Goal: Information Seeking & Learning: Learn about a topic

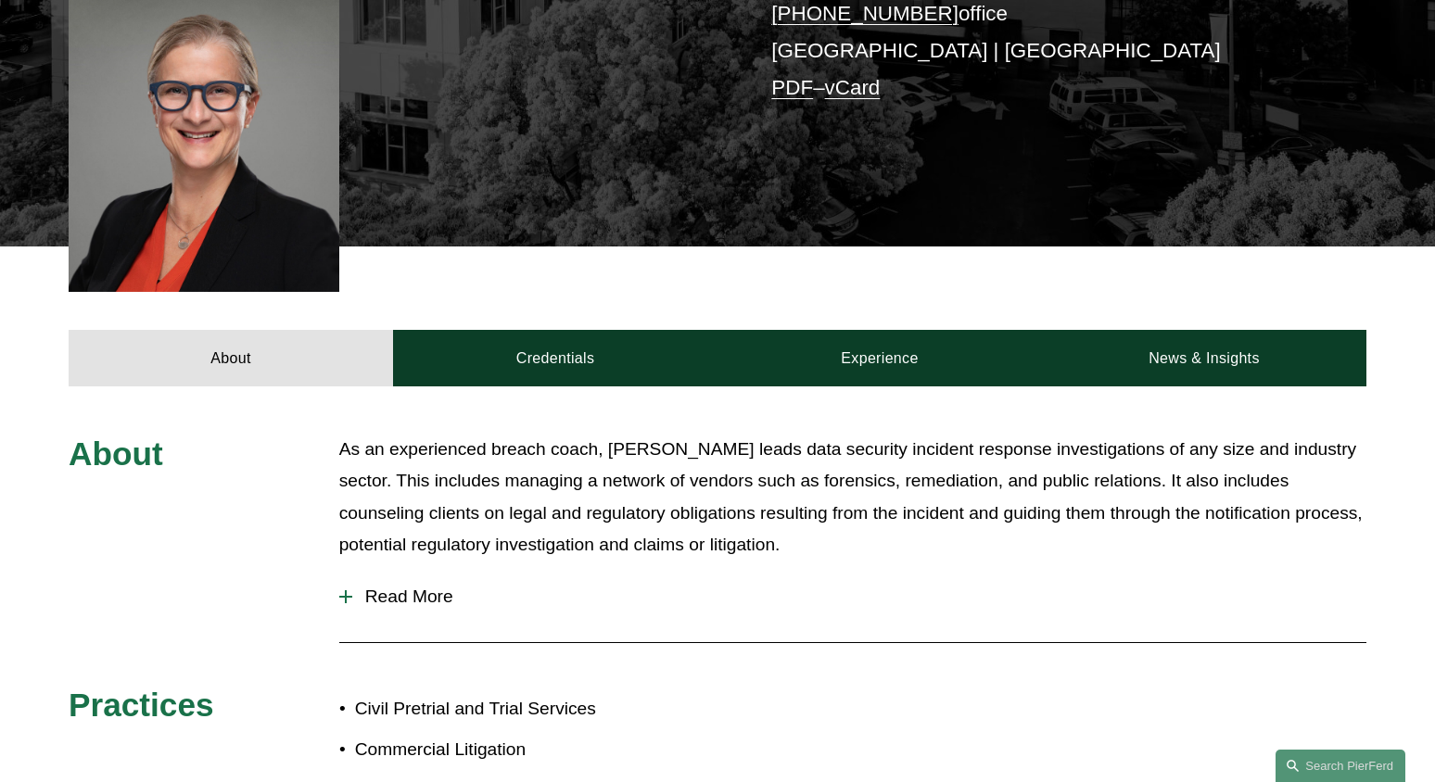
scroll to position [355, 0]
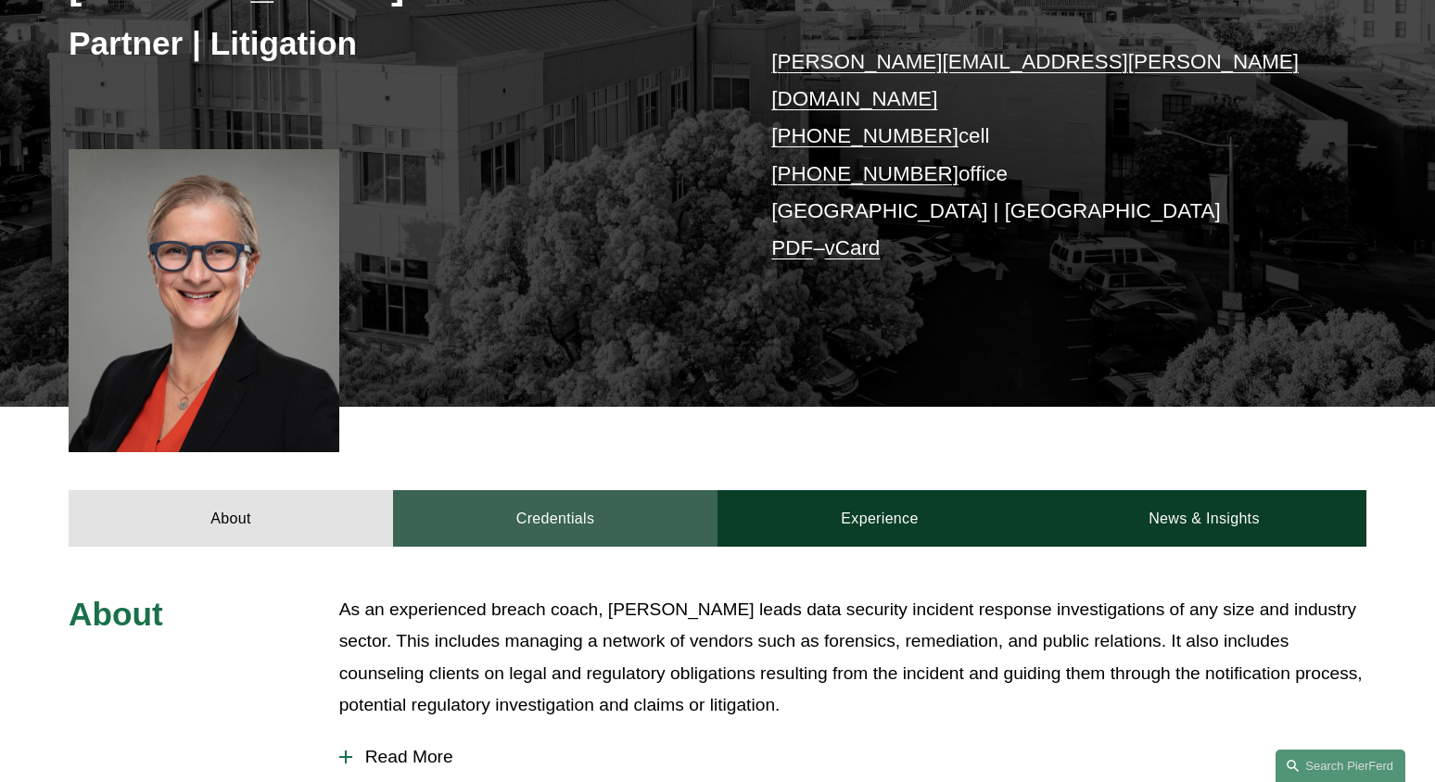
click at [568, 494] on link "Credentials" at bounding box center [555, 518] width 324 height 56
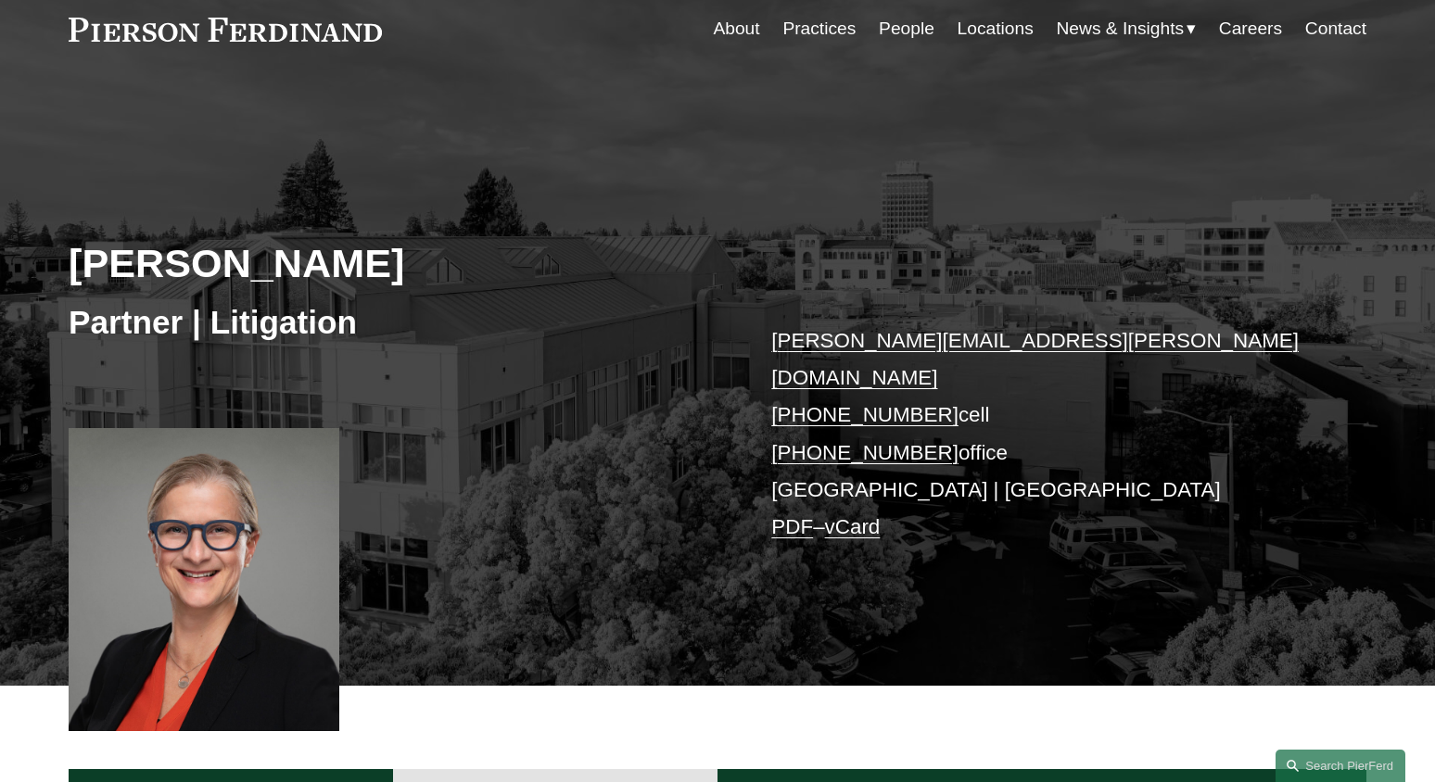
scroll to position [43, 0]
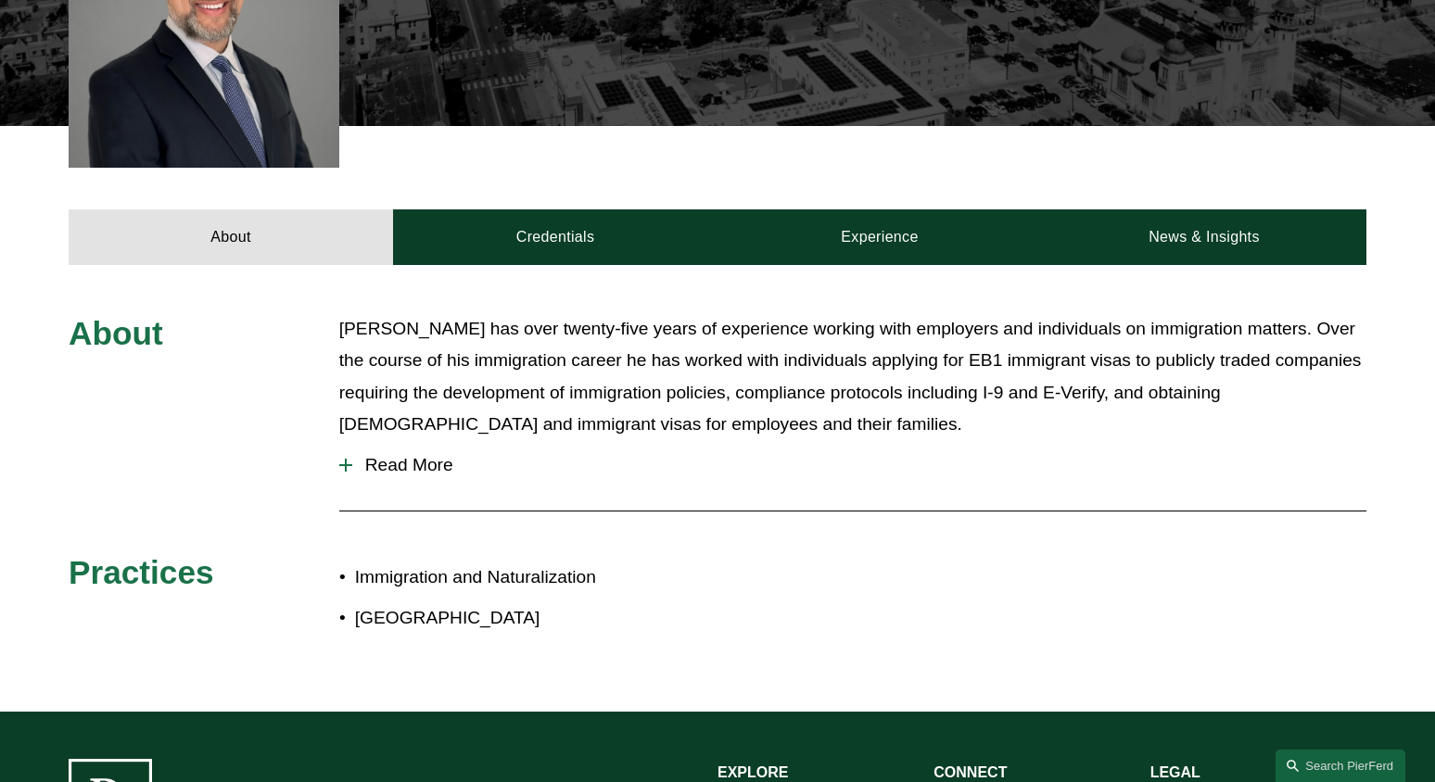
scroll to position [702, 0]
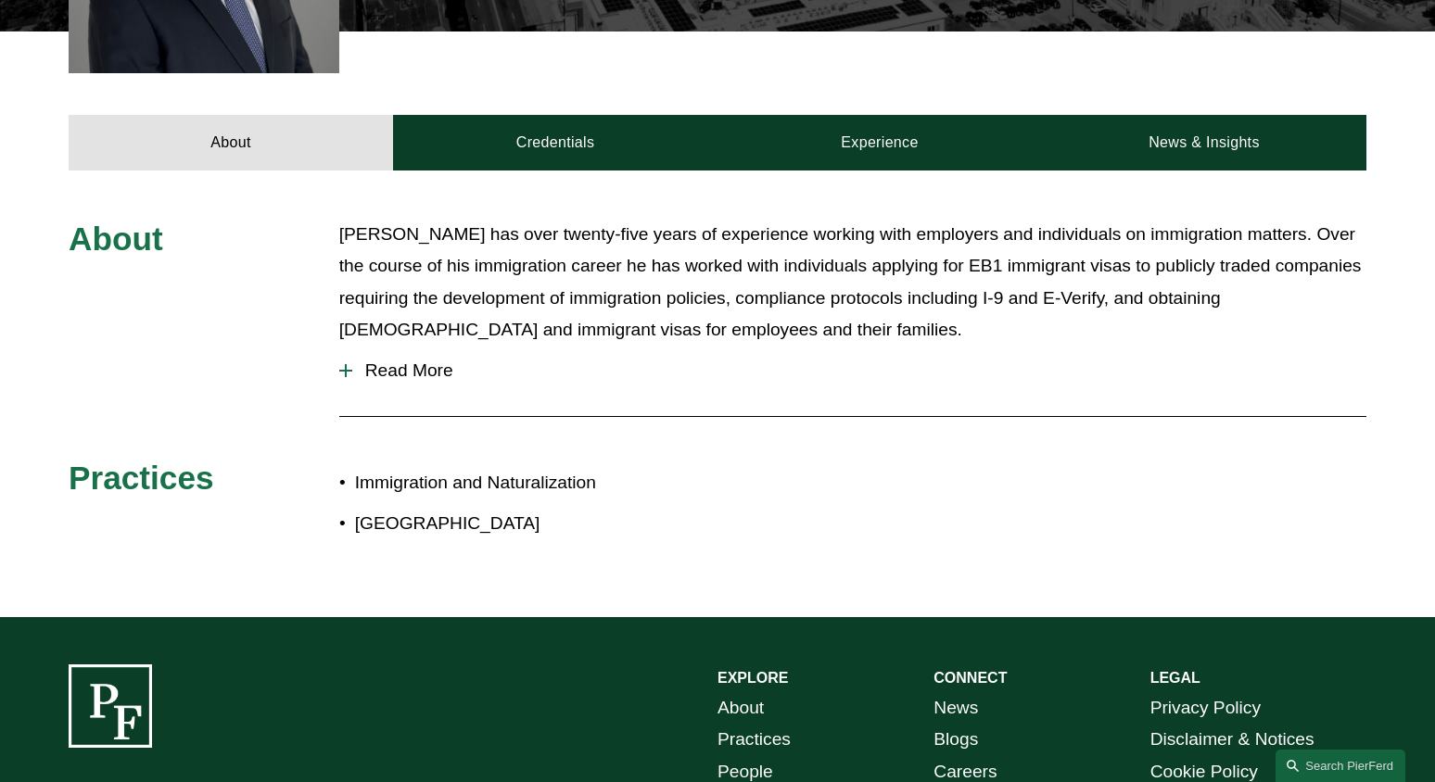
click at [421, 373] on span "Read More" at bounding box center [859, 371] width 1014 height 20
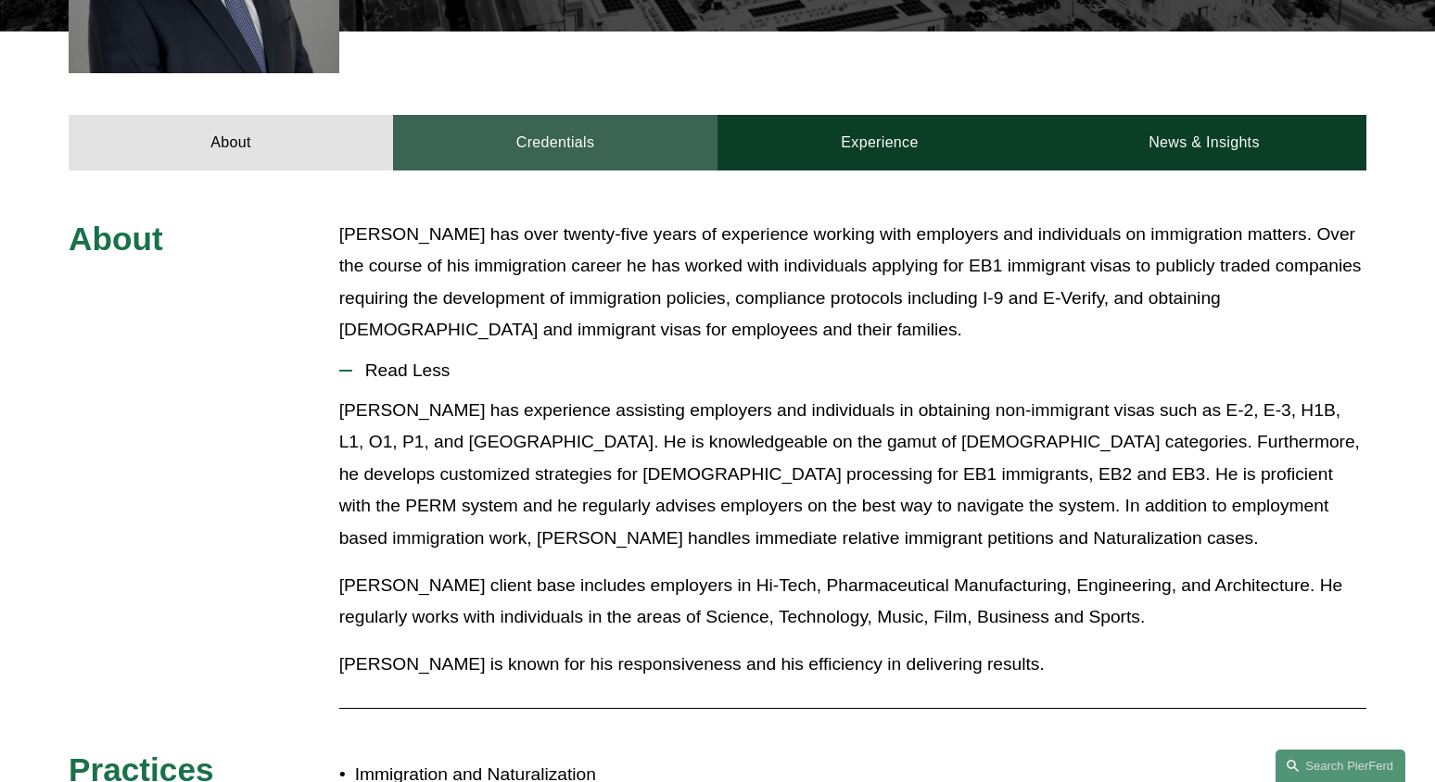
click at [555, 134] on link "Credentials" at bounding box center [555, 143] width 324 height 56
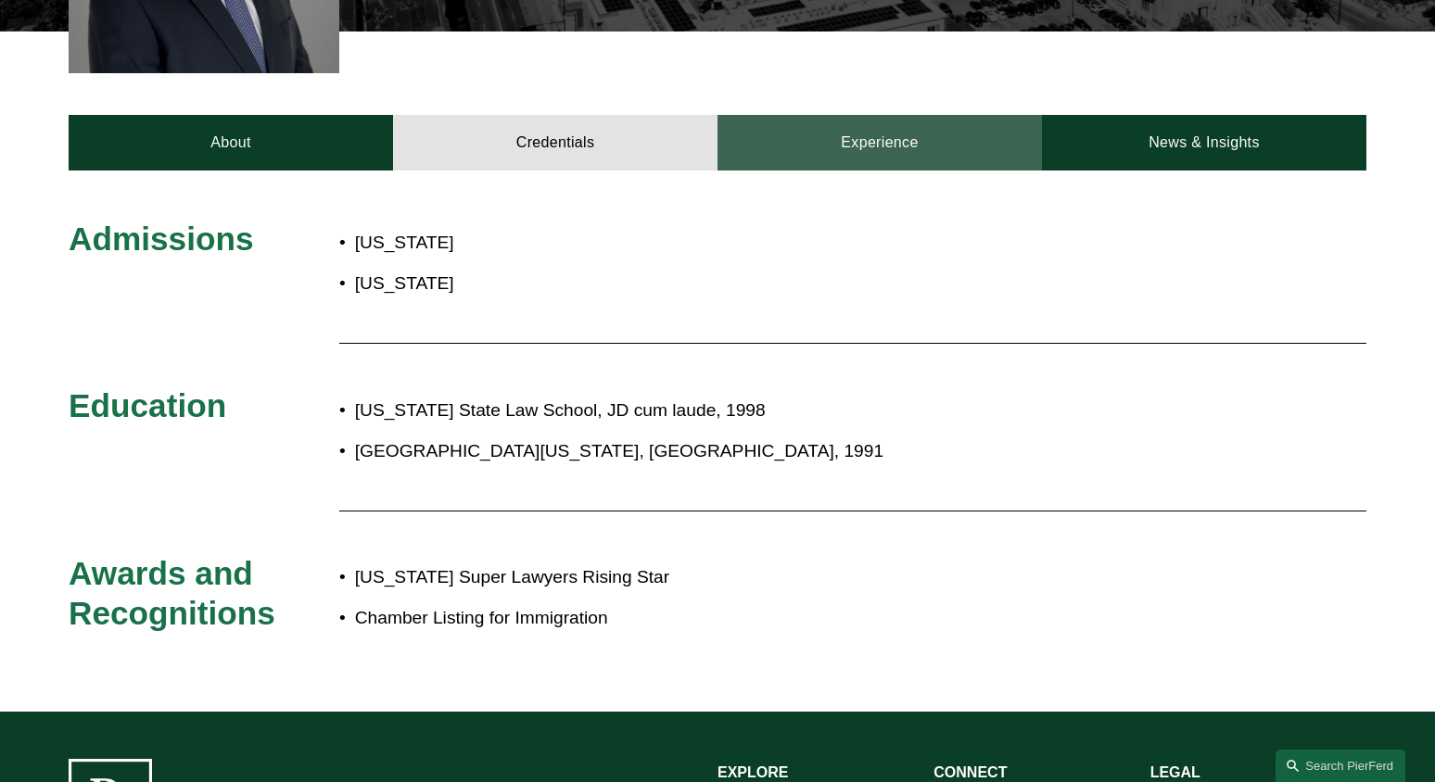
click at [903, 160] on link "Experience" at bounding box center [879, 143] width 324 height 56
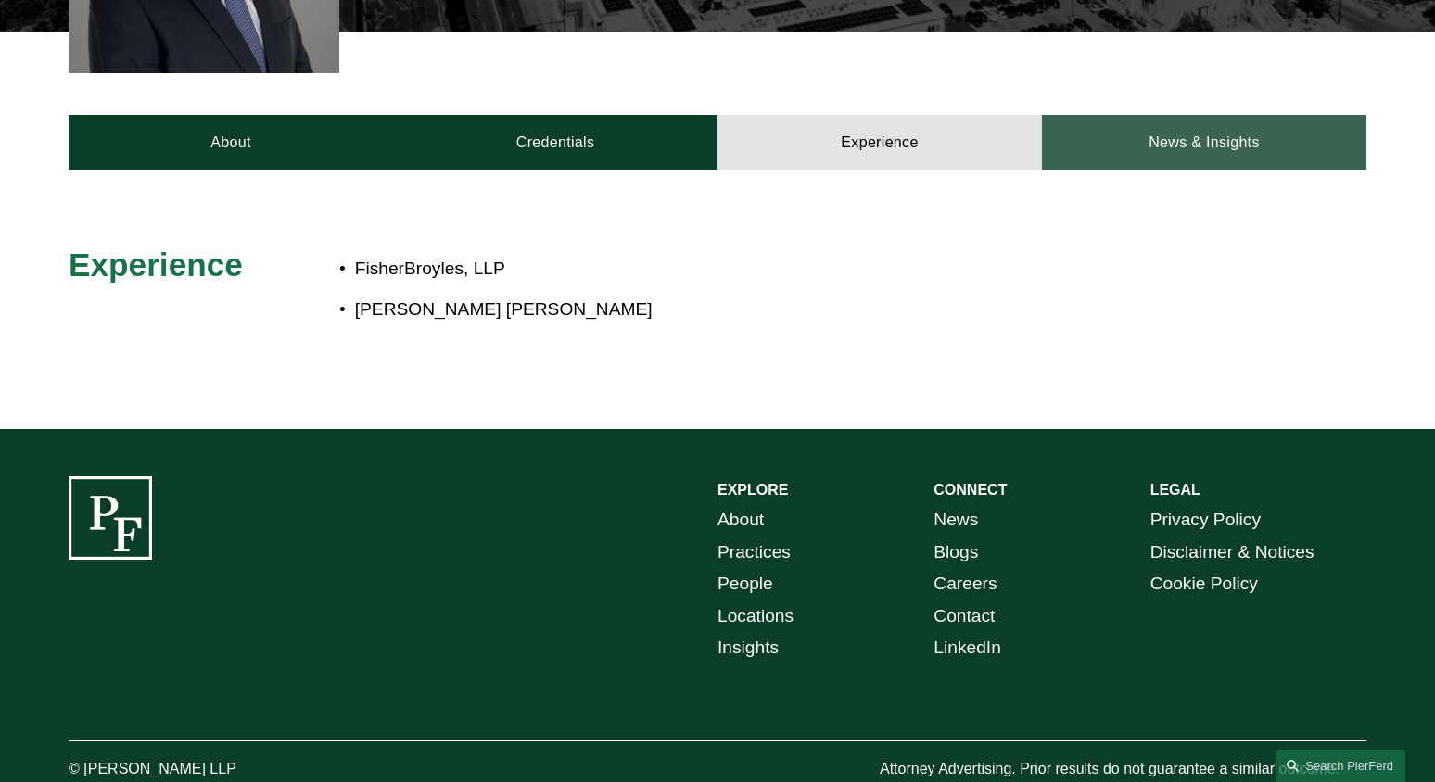
click at [1146, 124] on link "News & Insights" at bounding box center [1204, 143] width 324 height 56
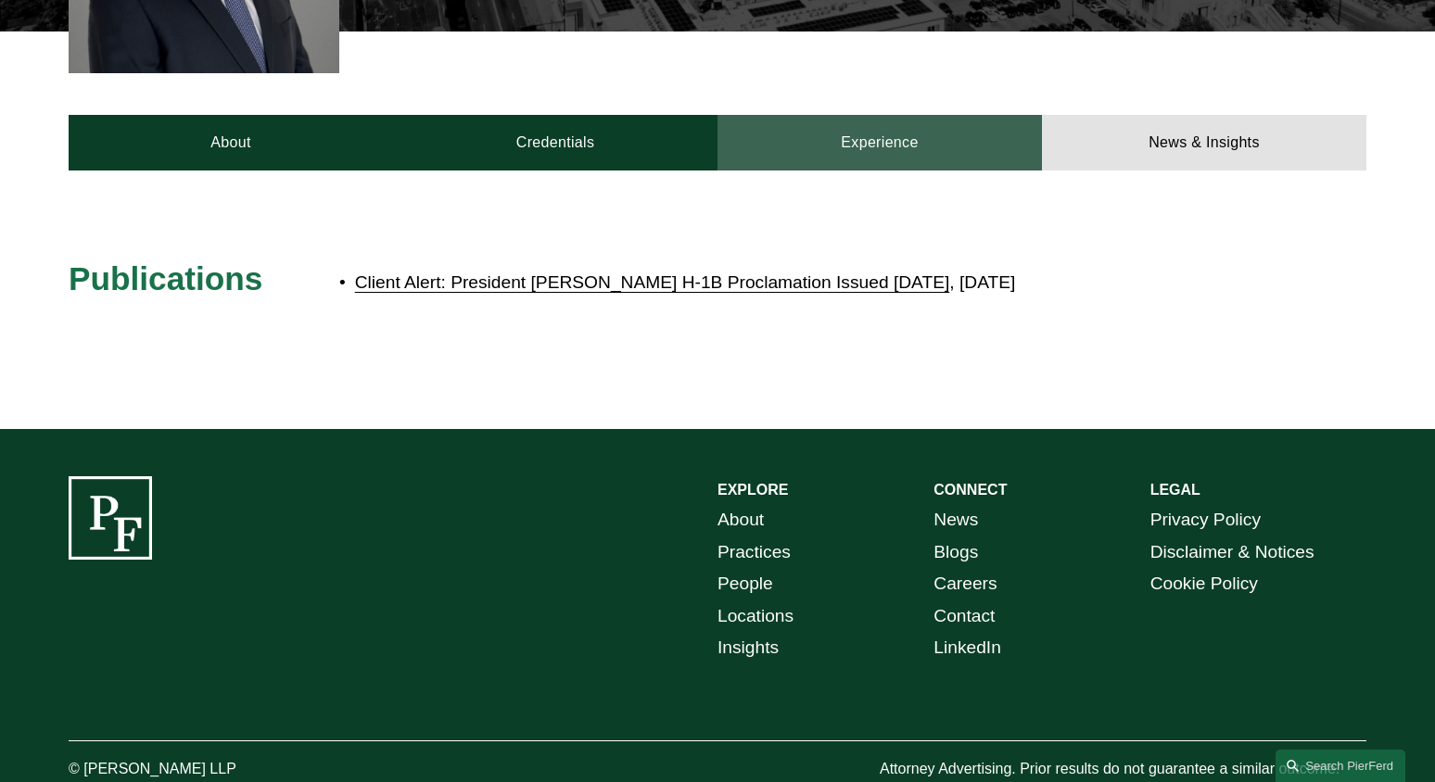
click at [912, 140] on link "Experience" at bounding box center [879, 143] width 324 height 56
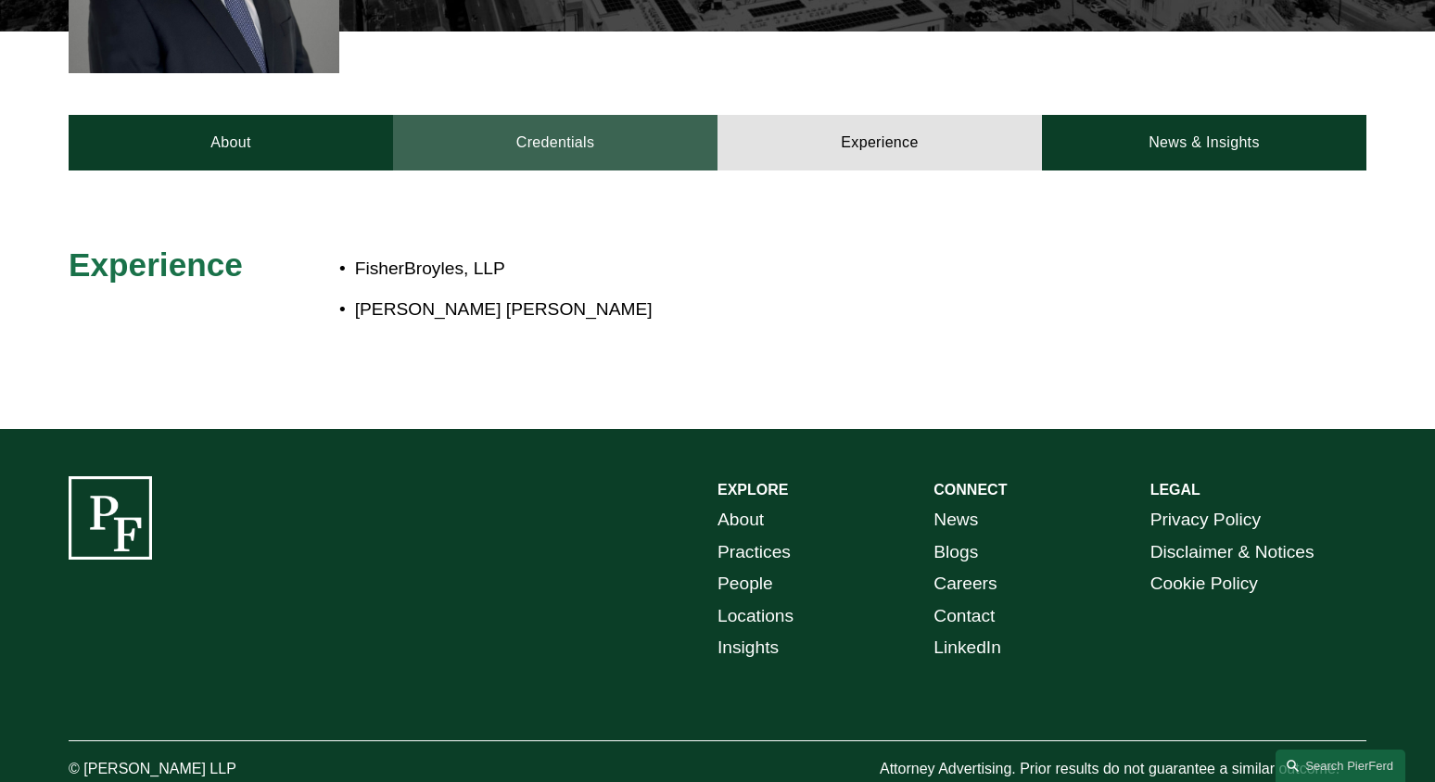
click at [593, 154] on link "Credentials" at bounding box center [555, 143] width 324 height 56
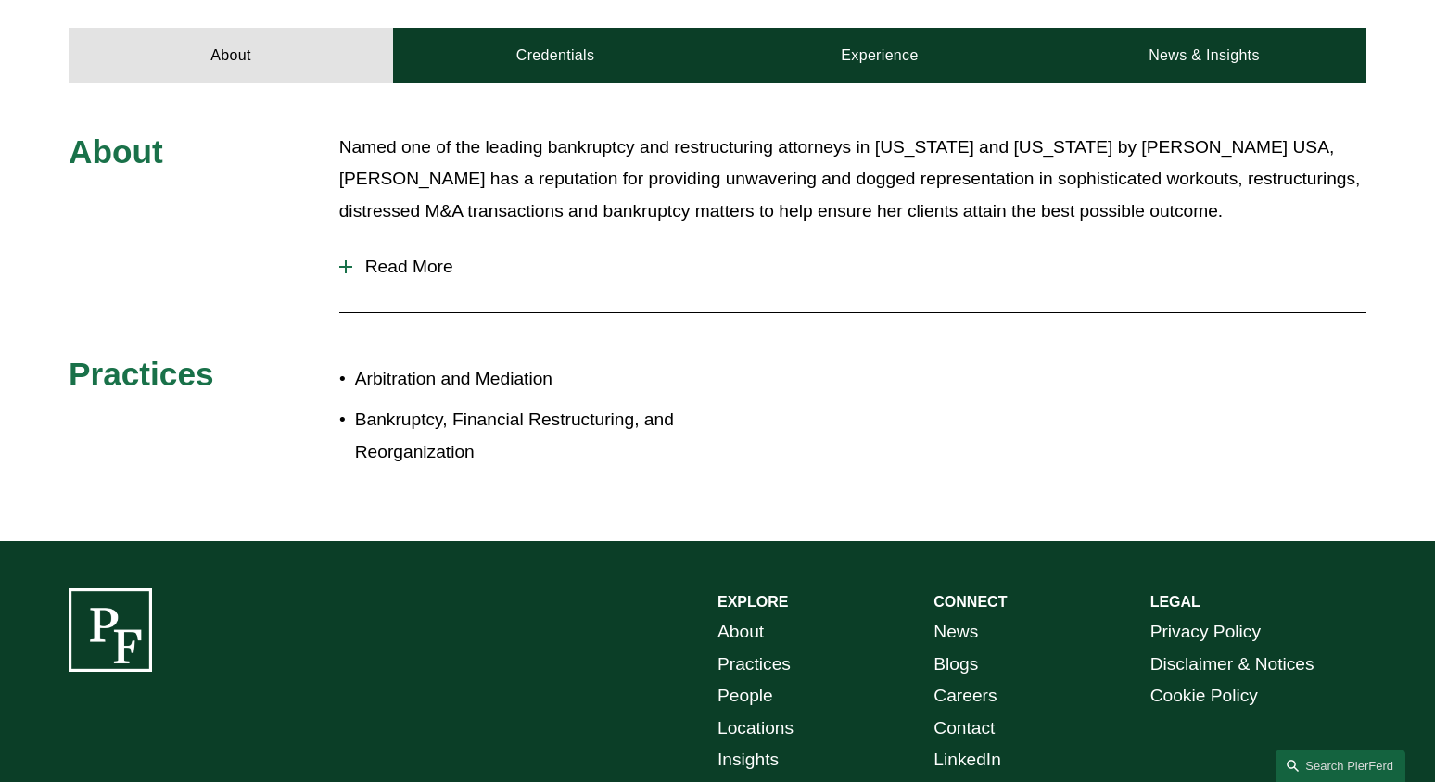
scroll to position [788, 0]
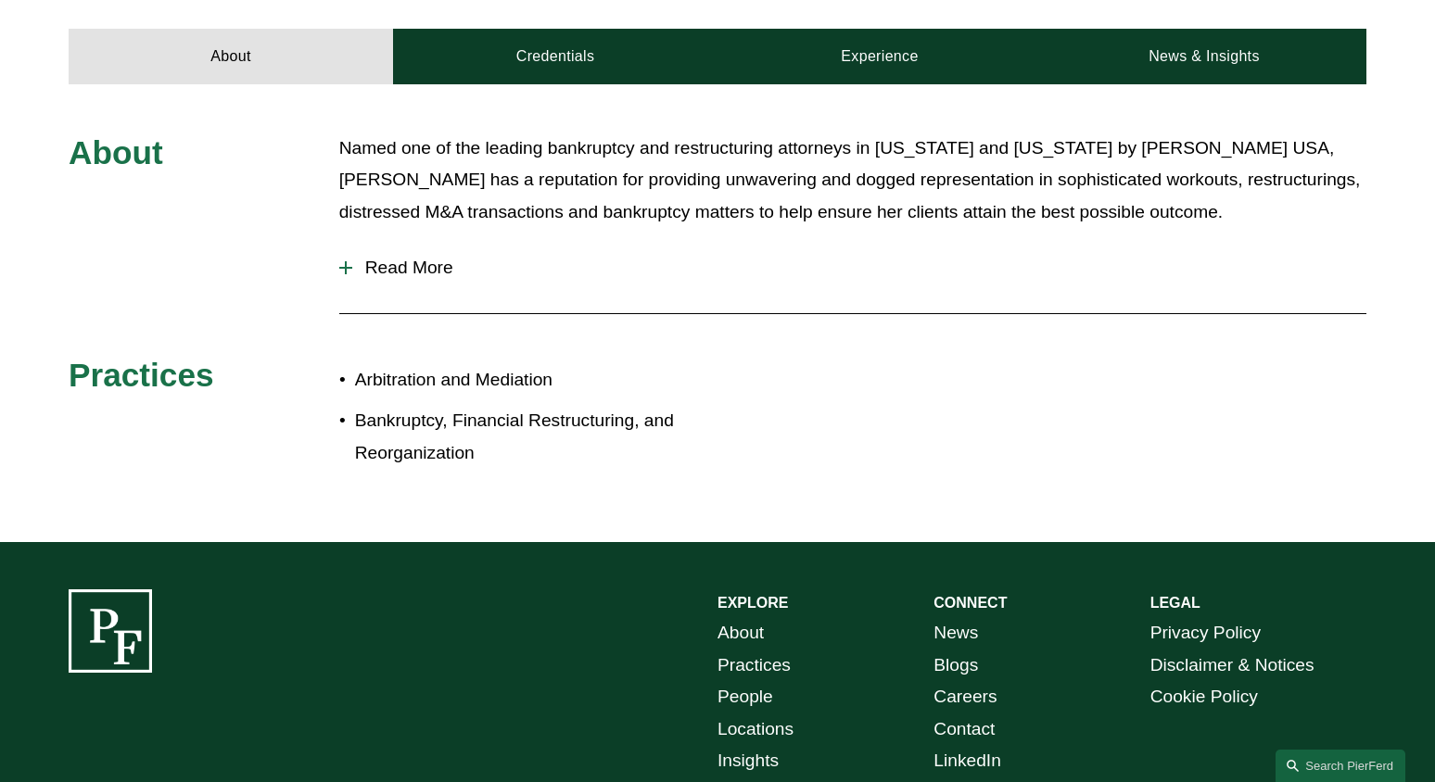
click at [376, 277] on span "Read More" at bounding box center [859, 268] width 1014 height 20
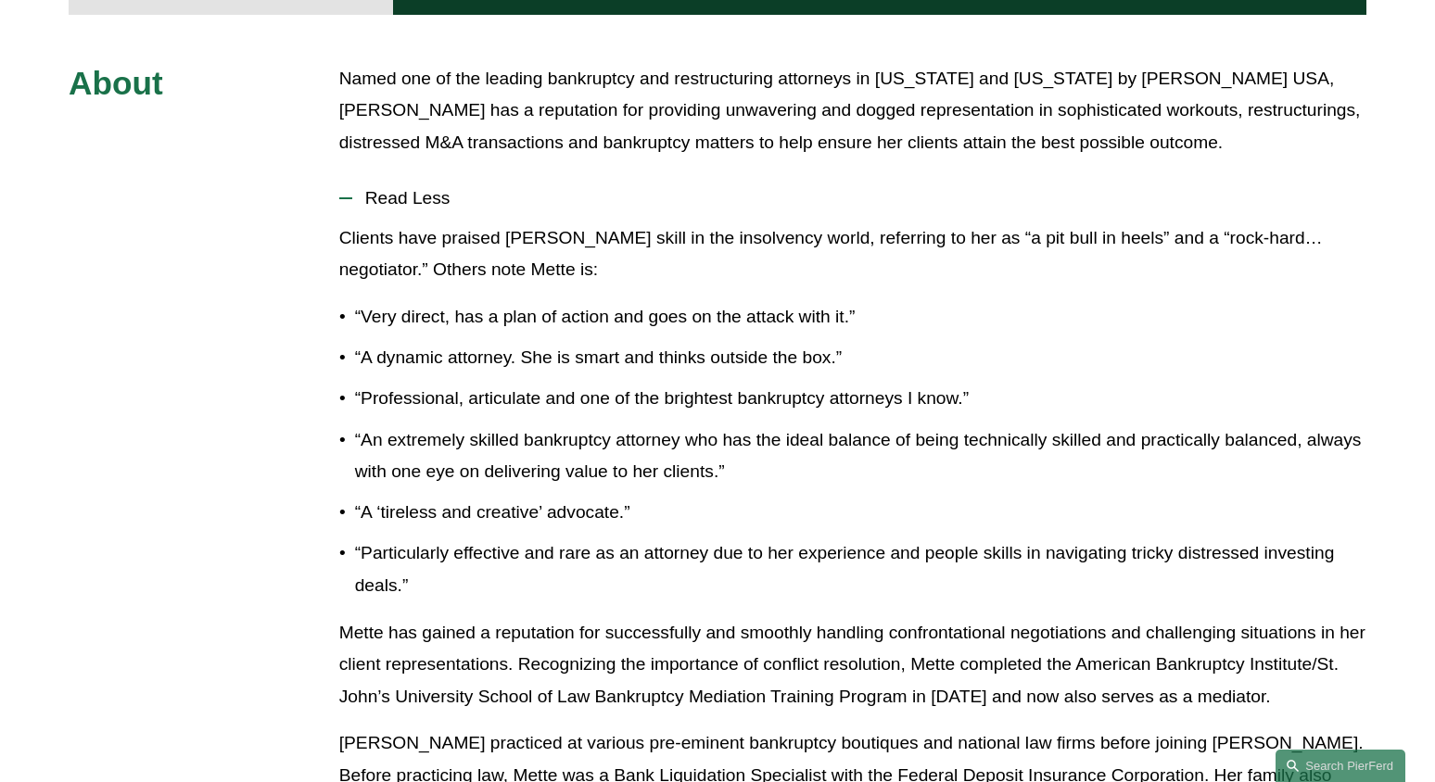
scroll to position [667, 0]
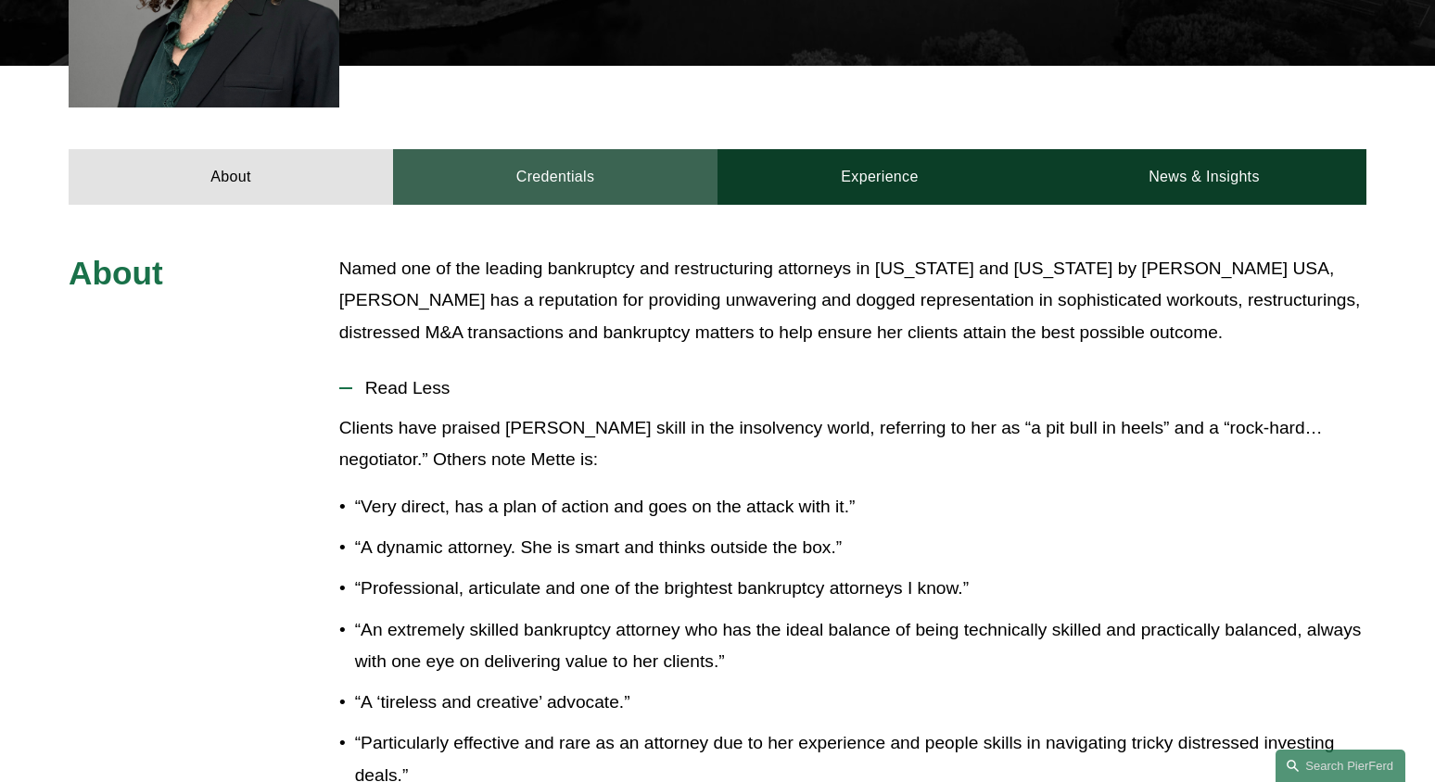
click at [530, 175] on link "Credentials" at bounding box center [555, 177] width 324 height 56
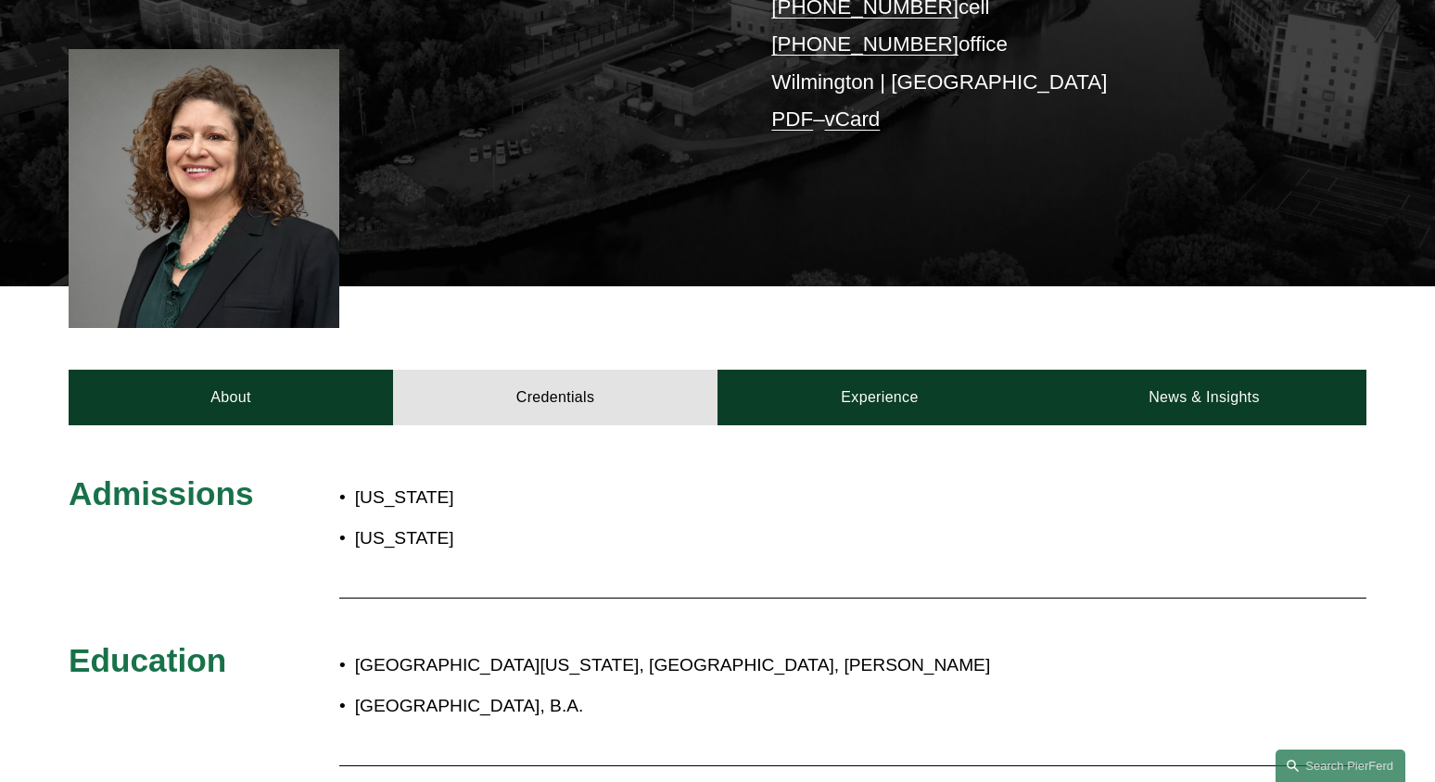
scroll to position [368, 0]
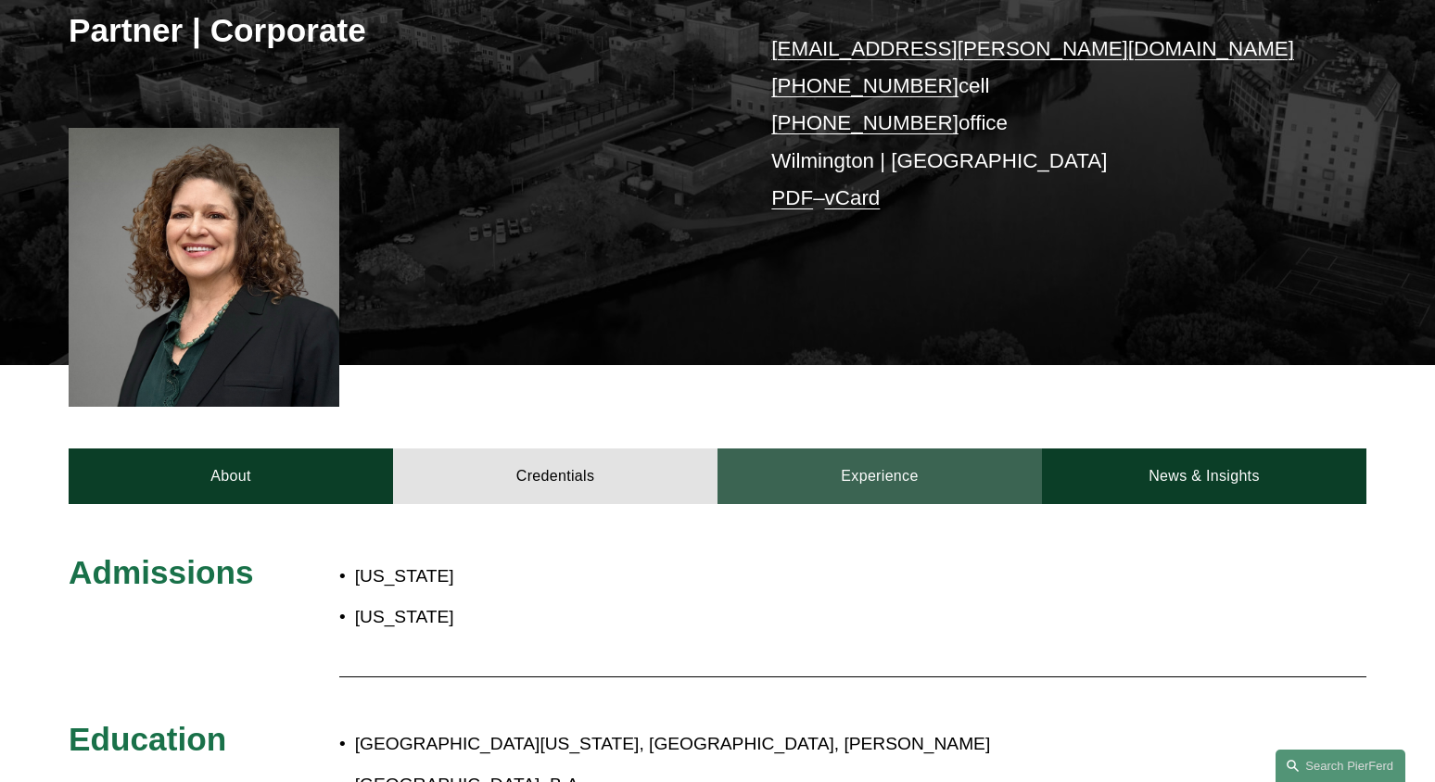
click at [841, 493] on link "Experience" at bounding box center [879, 477] width 324 height 56
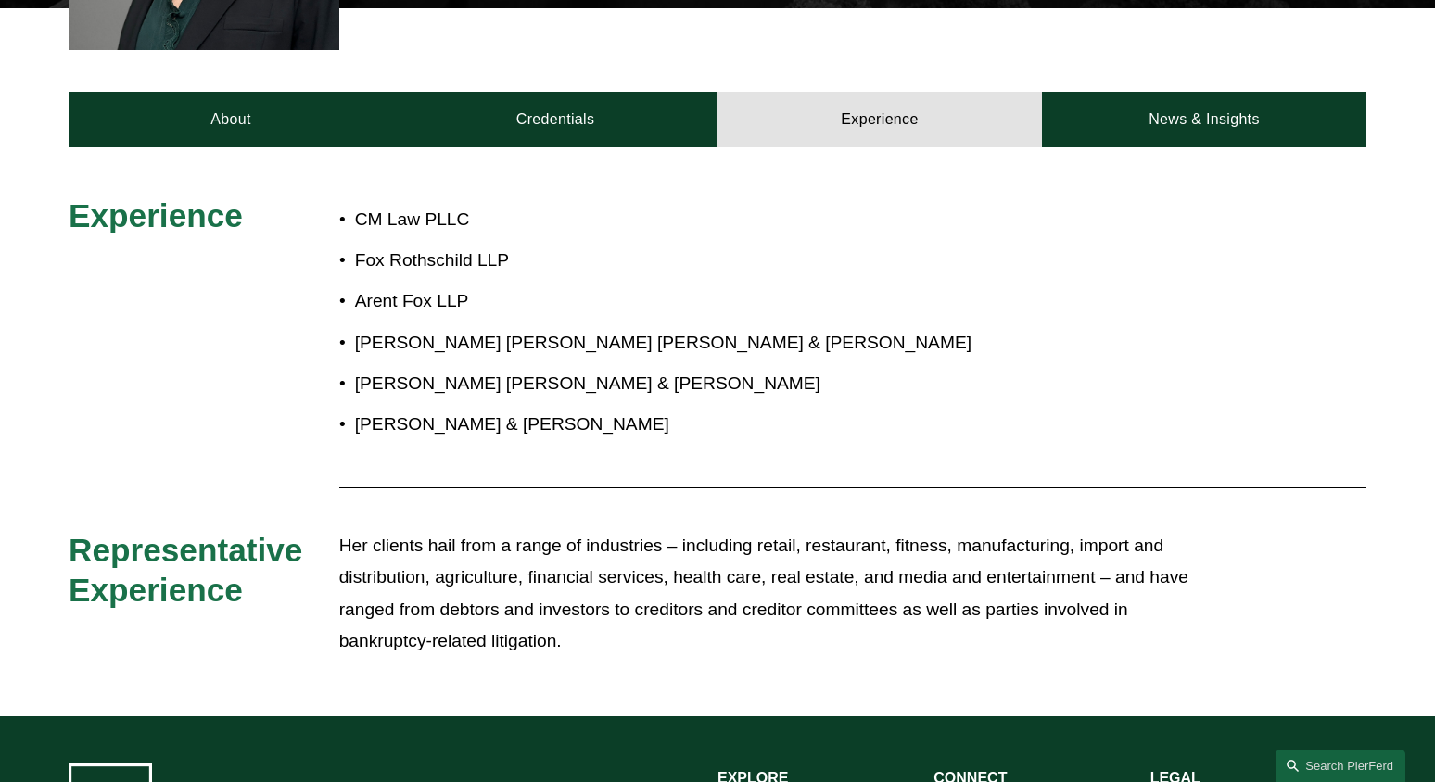
scroll to position [726, 0]
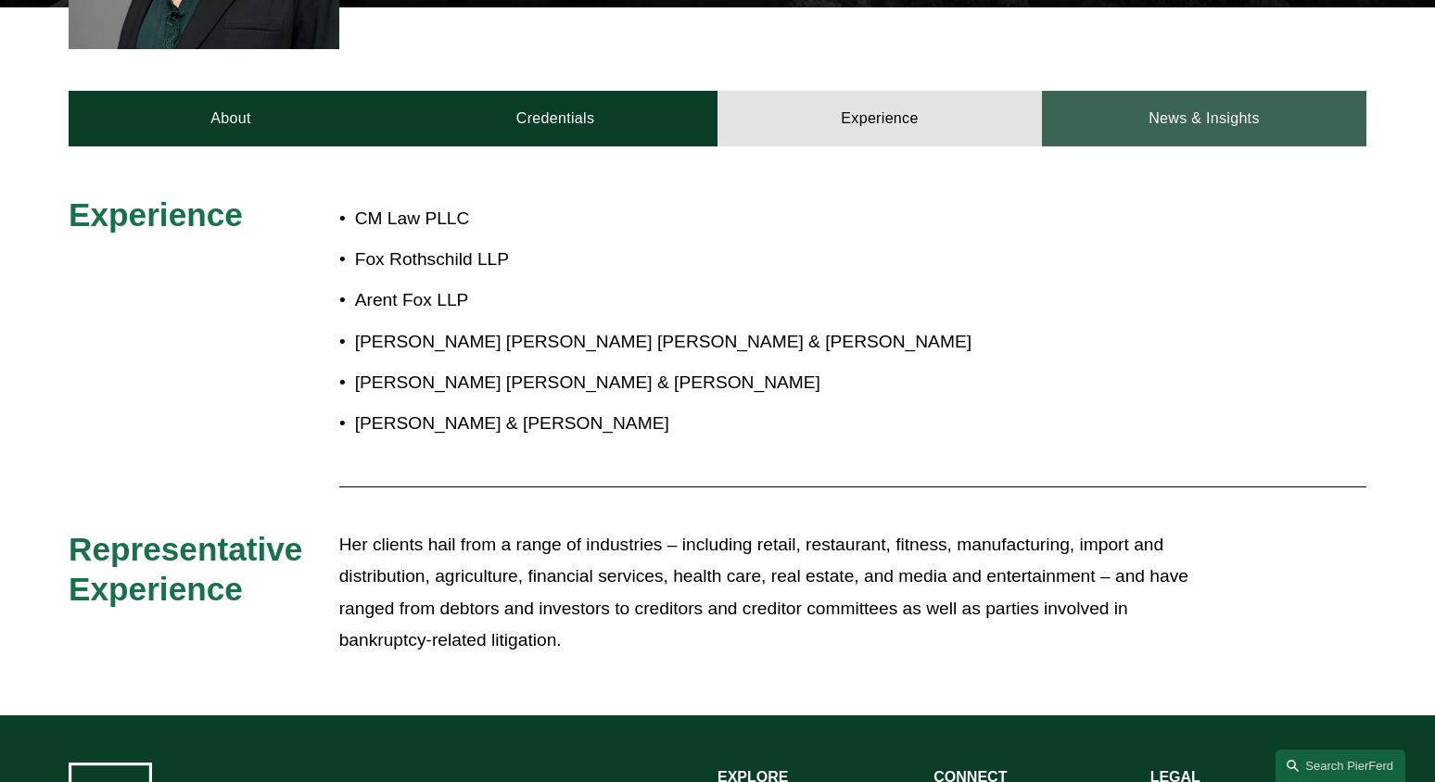
click at [1280, 100] on link "News & Insights" at bounding box center [1204, 119] width 324 height 56
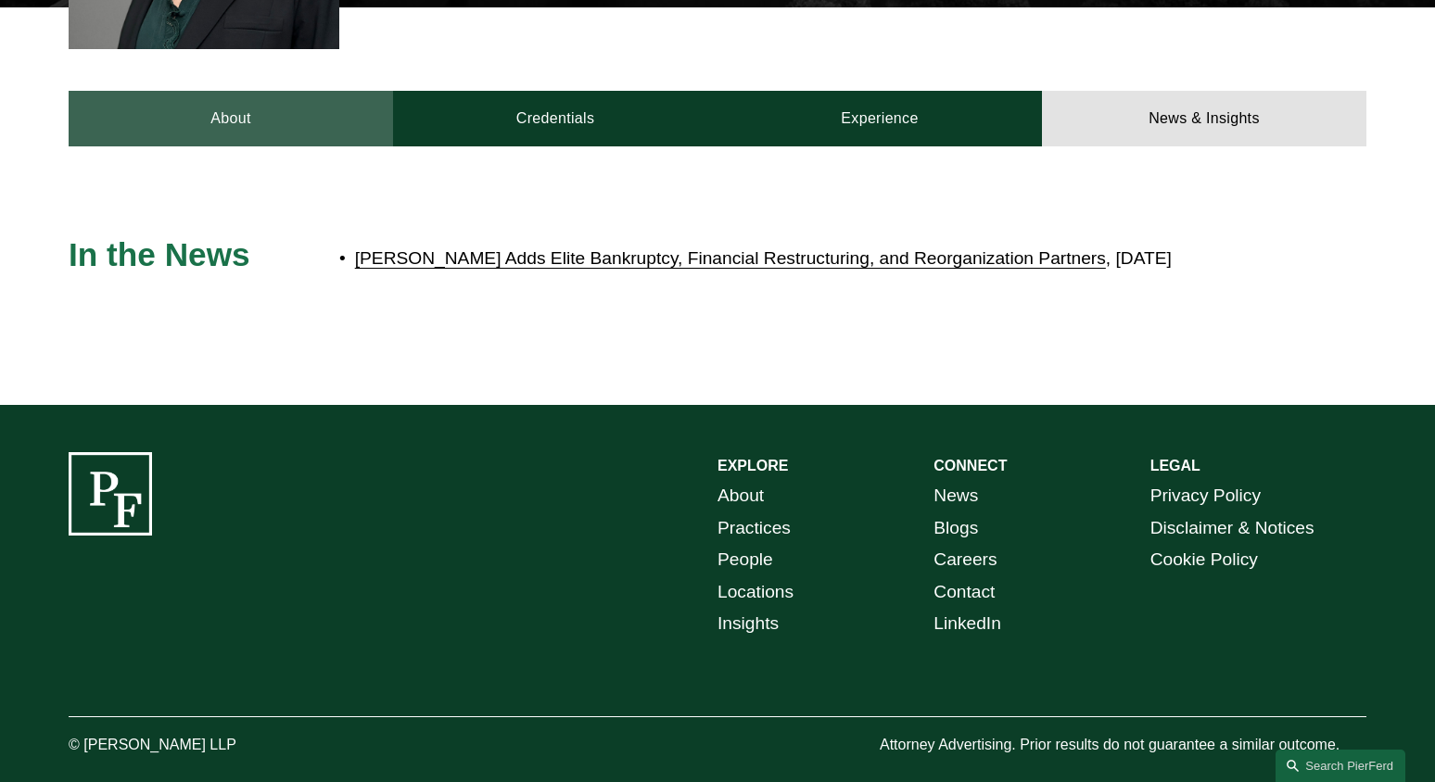
click at [208, 123] on link "About" at bounding box center [231, 119] width 324 height 56
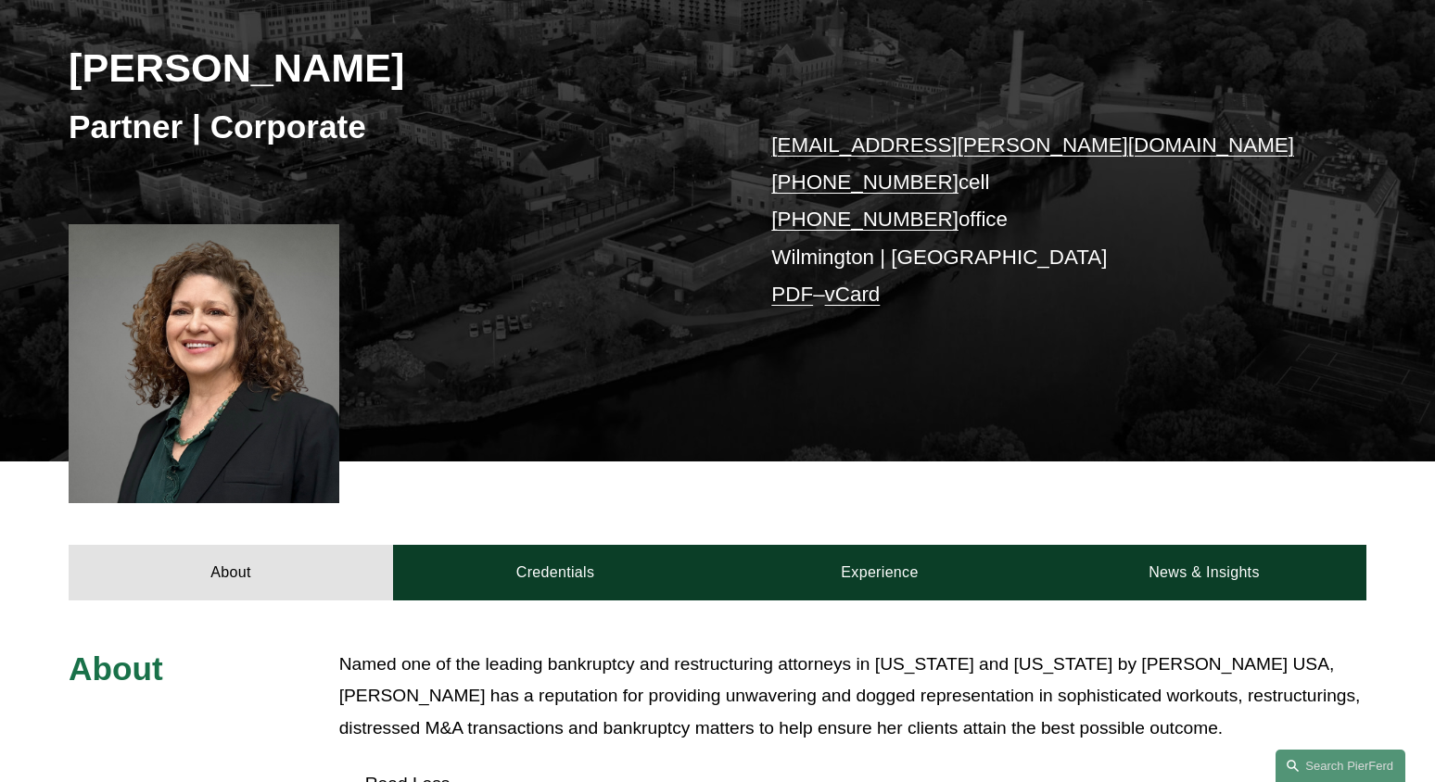
scroll to position [222, 0]
